Goal: Navigation & Orientation: Find specific page/section

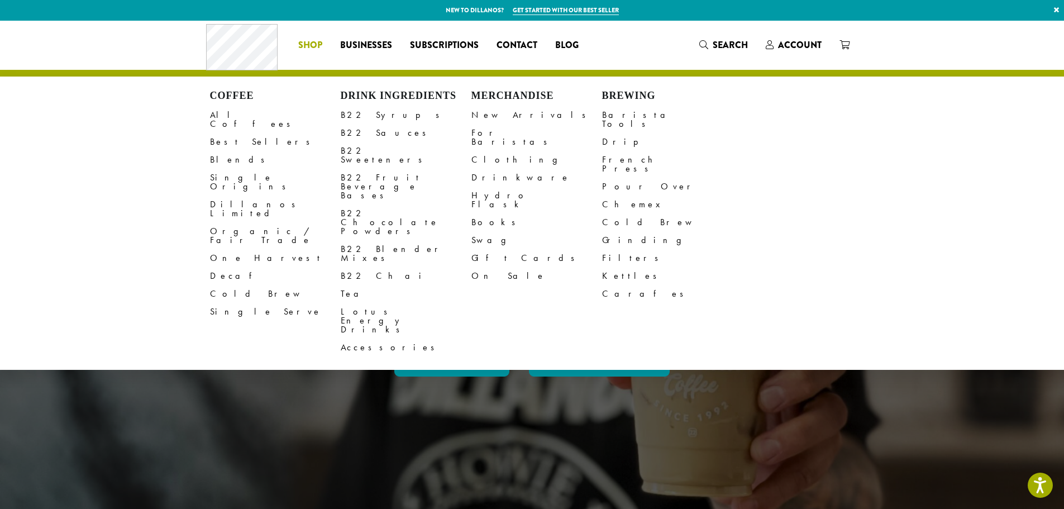
click at [312, 48] on span "Shop" at bounding box center [310, 46] width 24 height 14
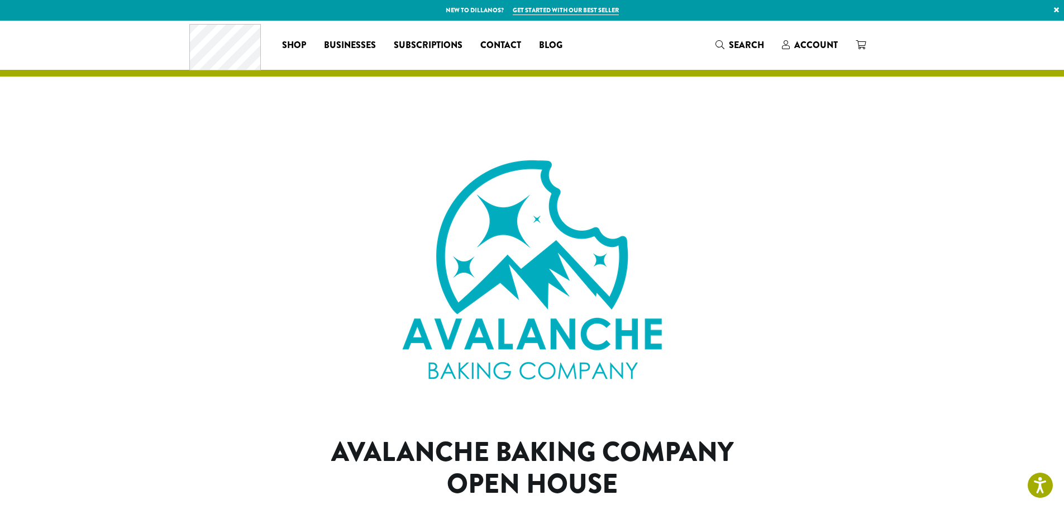
click at [368, 37] on link "Businesses" at bounding box center [350, 45] width 70 height 18
